Goal: Information Seeking & Learning: Learn about a topic

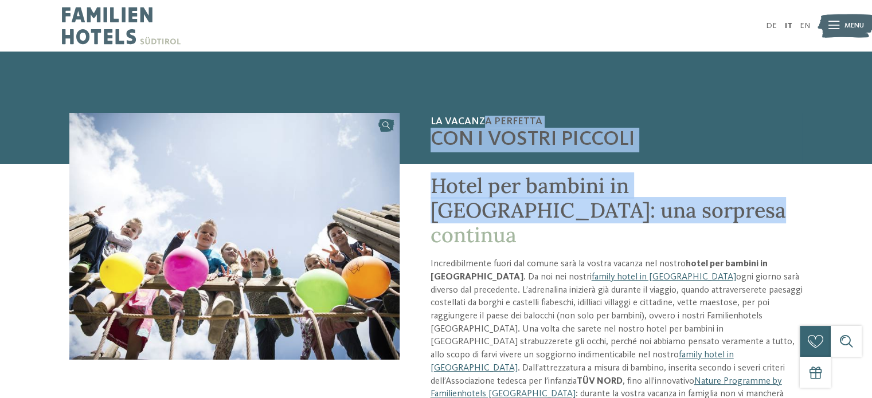
drag, startPoint x: 563, startPoint y: 127, endPoint x: 741, endPoint y: 220, distance: 200.2
click at [741, 220] on div "La vacanza perfetta con i vostri piccoli Hotel per bambini in [GEOGRAPHIC_DATA]…" at bounding box center [435, 284] width 733 height 343
click at [742, 217] on h1 "Hotel per bambini in [GEOGRAPHIC_DATA]: una sorpresa continua" at bounding box center [616, 216] width 372 height 85
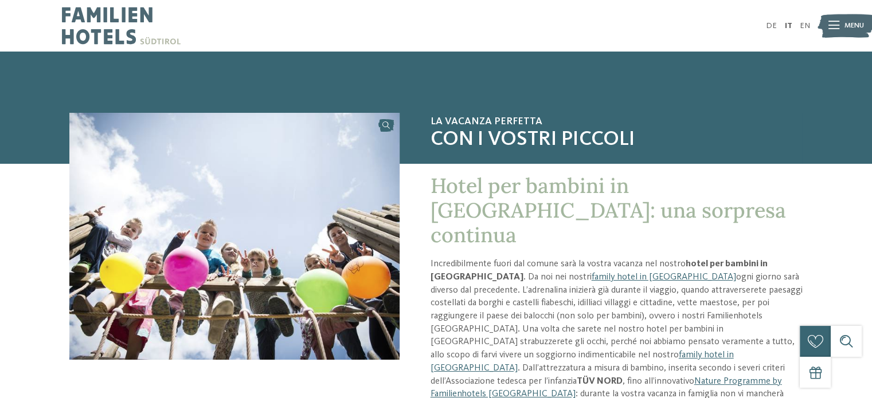
click at [859, 29] on span "Menu" at bounding box center [853, 26] width 19 height 10
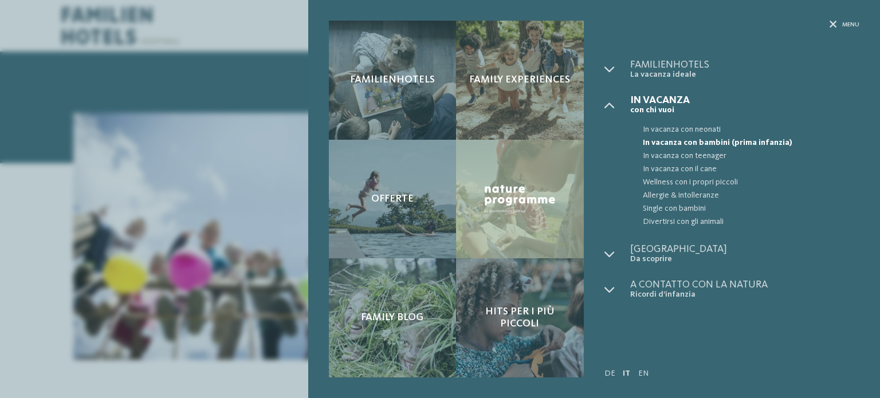
click at [714, 139] on span "In vacanza con bambini (prima infanzia)" at bounding box center [751, 142] width 217 height 13
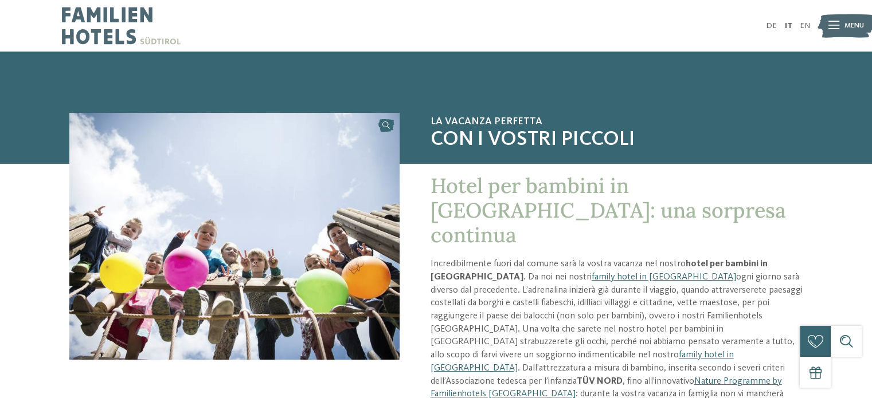
click at [842, 36] on img at bounding box center [845, 25] width 57 height 29
